Goal: Task Accomplishment & Management: Use online tool/utility

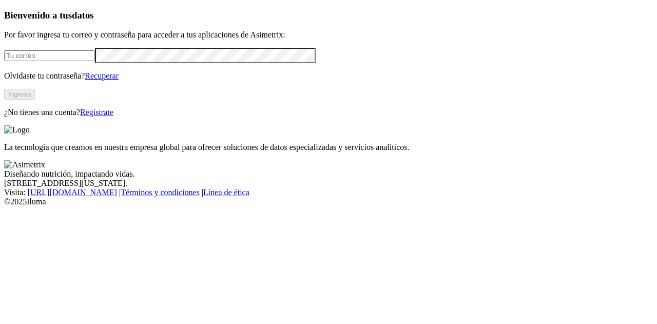
type input "[EMAIL_ADDRESS][DOMAIN_NAME]"
click at [35, 100] on button "Ingresa" at bounding box center [19, 94] width 31 height 11
